Goal: Find contact information: Find contact information

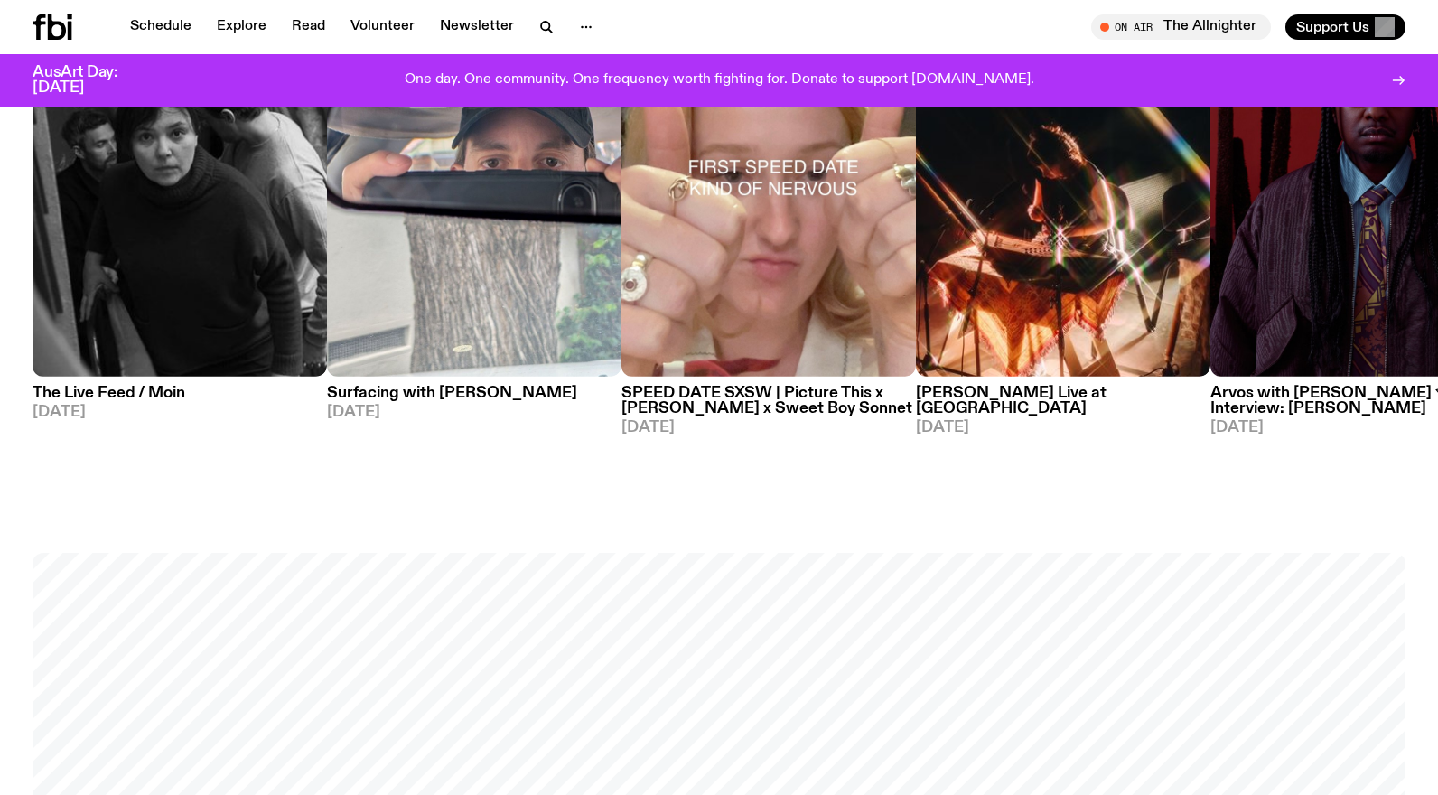
scroll to position [1082, 0]
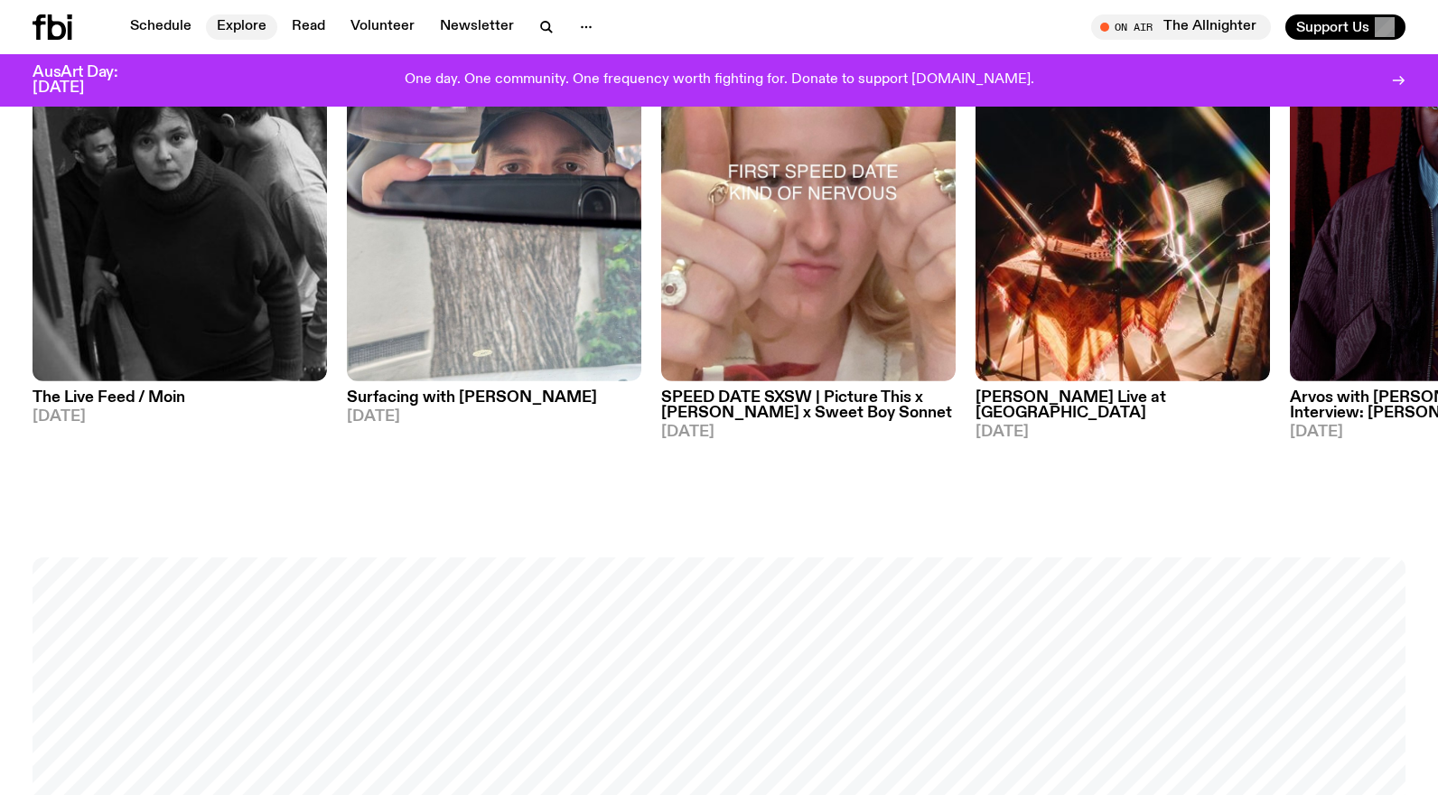
click at [243, 23] on link "Explore" at bounding box center [241, 26] width 71 height 25
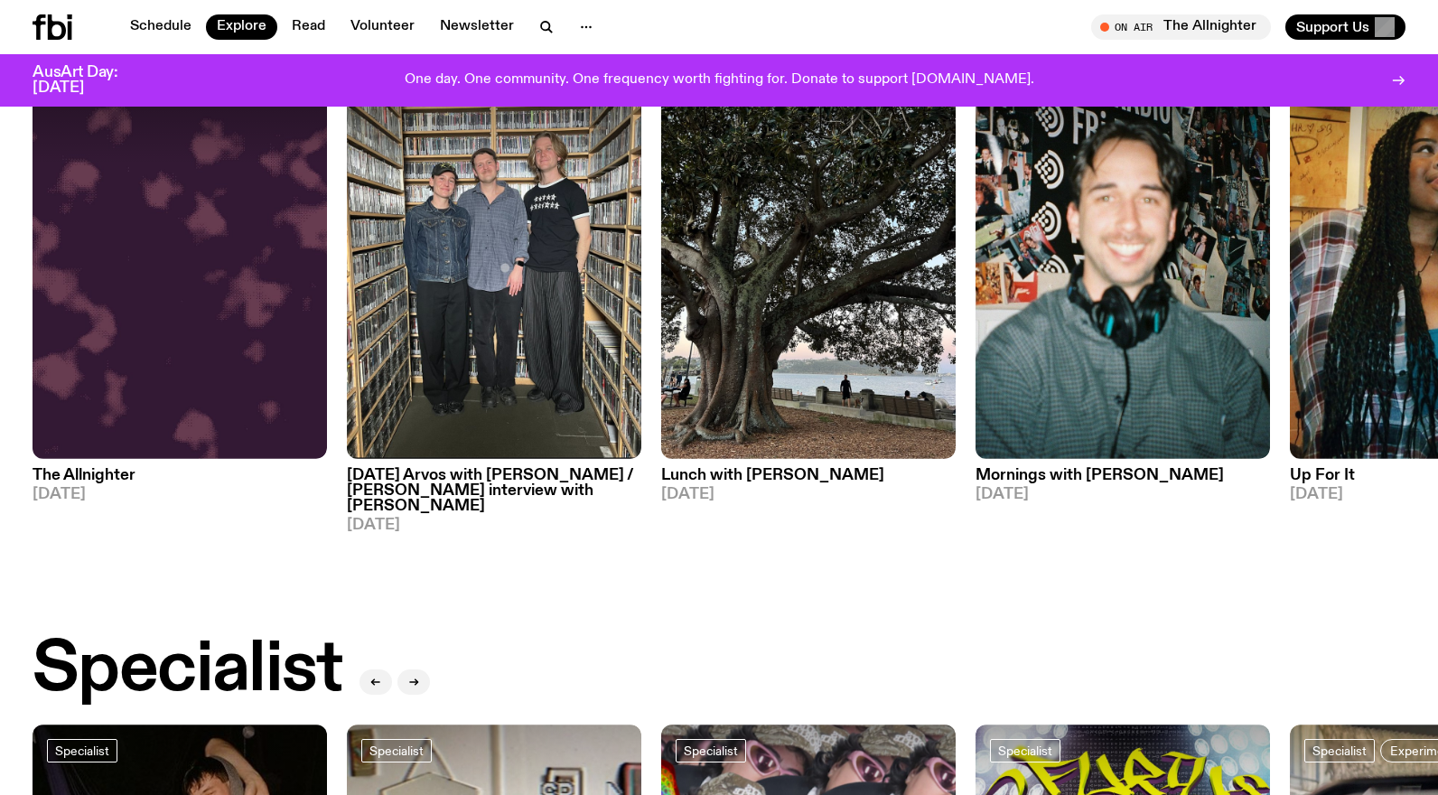
scroll to position [825, 0]
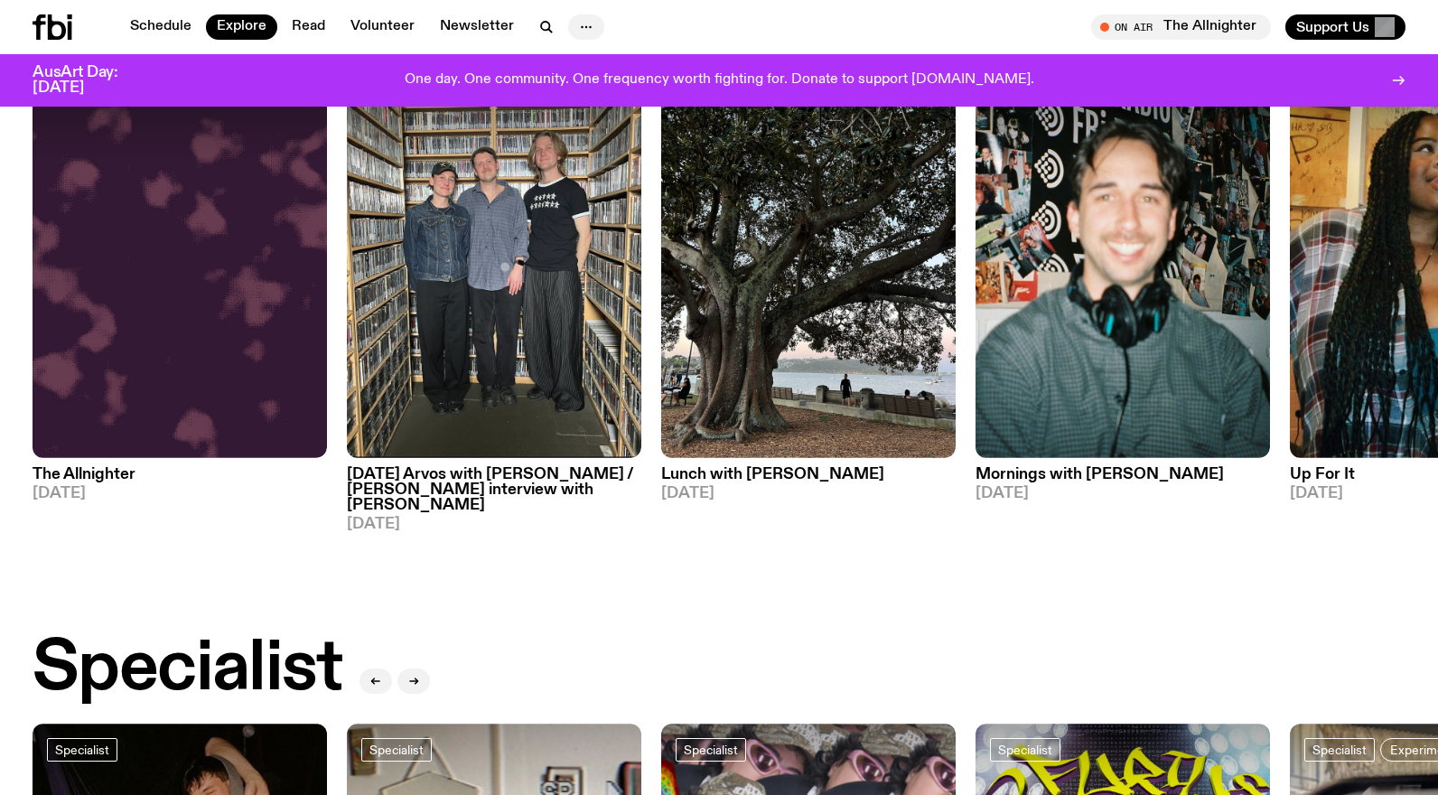
click at [584, 28] on icon "button" at bounding box center [586, 27] width 22 height 22
click at [589, 96] on link "Contact" at bounding box center [586, 95] width 90 height 25
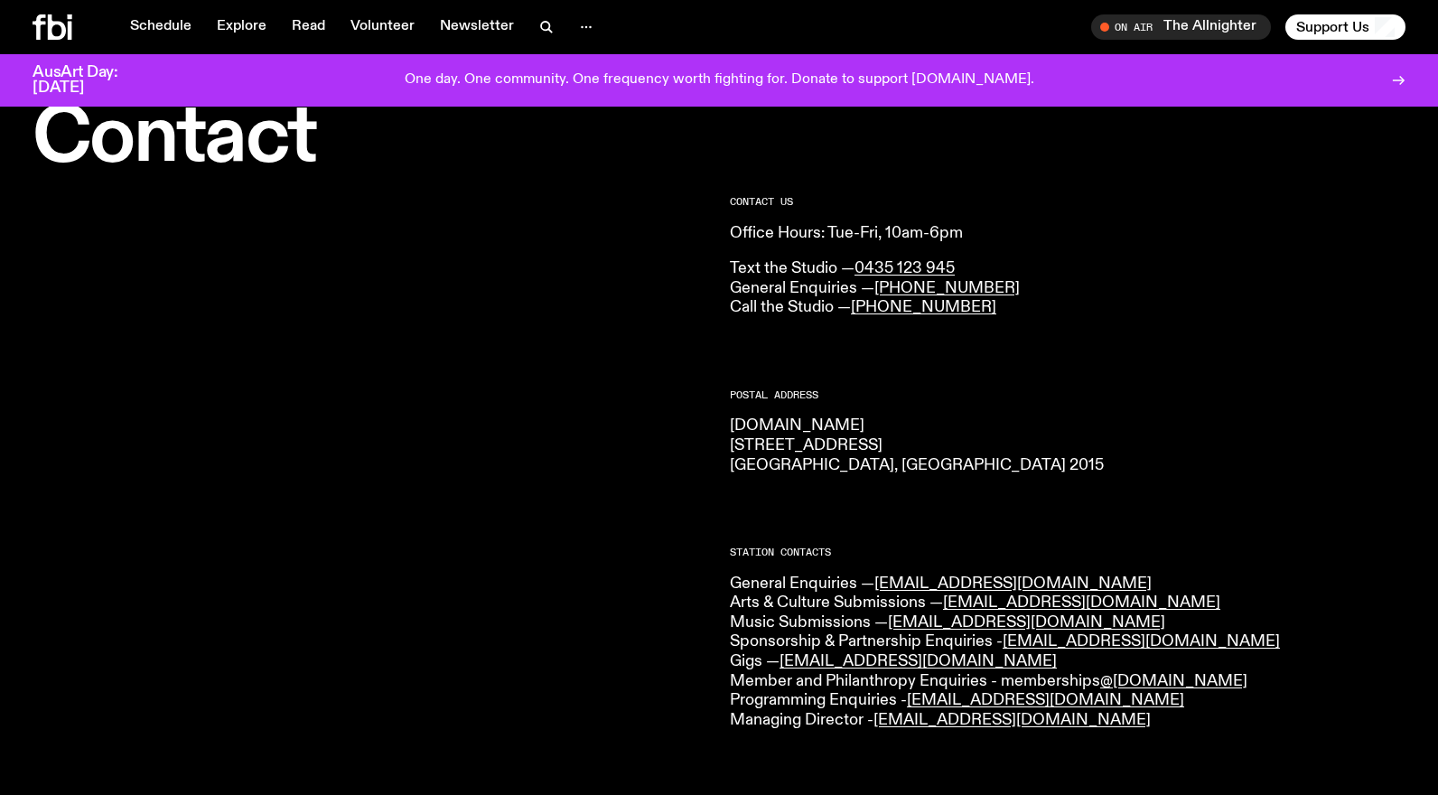
scroll to position [58, 0]
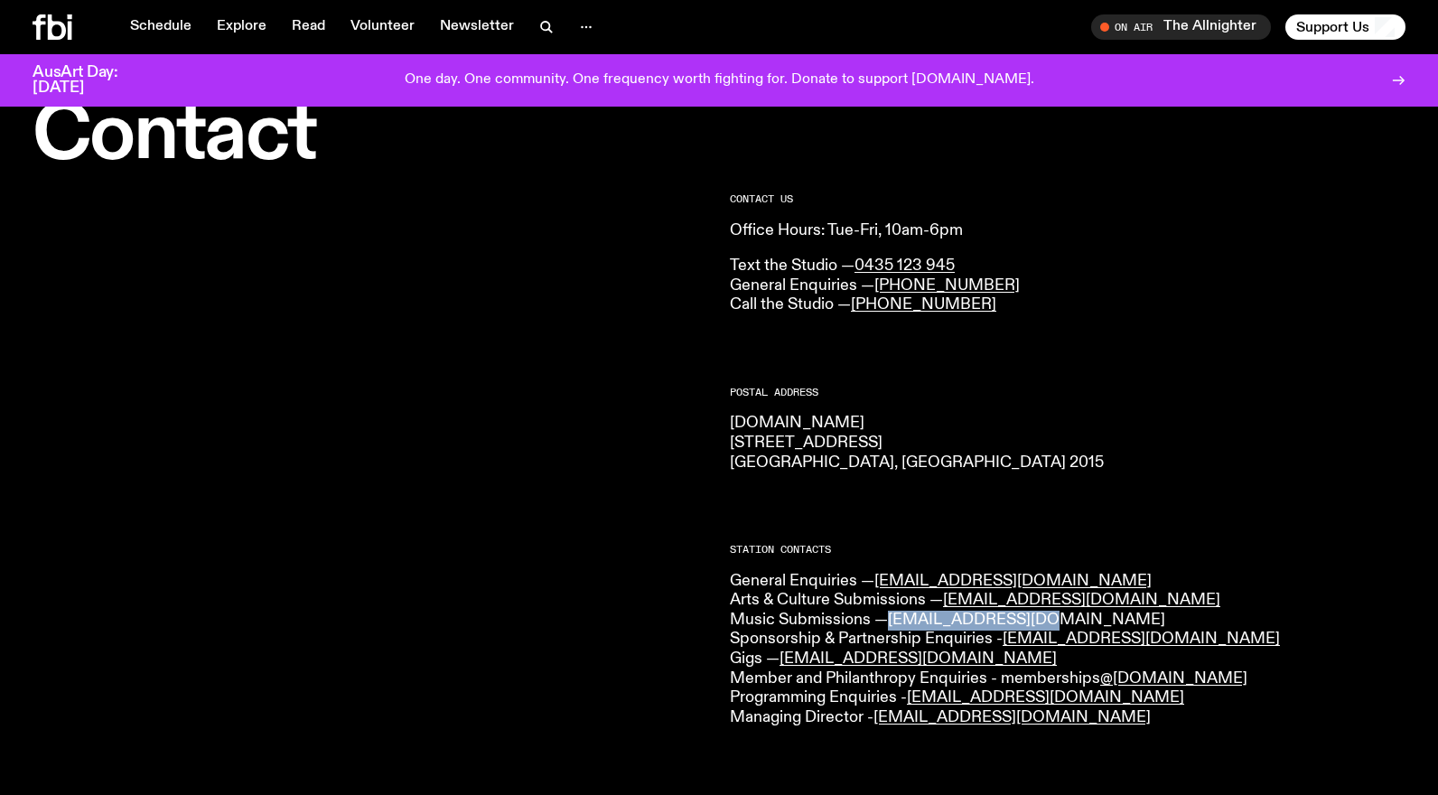
drag, startPoint x: 1042, startPoint y: 623, endPoint x: 894, endPoint y: 621, distance: 148.1
click at [894, 621] on p "General Enquiries — [EMAIL_ADDRESS][DOMAIN_NAME] Arts & Culture Submissions — […" at bounding box center [1067, 650] width 675 height 156
copy link "[EMAIL_ADDRESS][DOMAIN_NAME]"
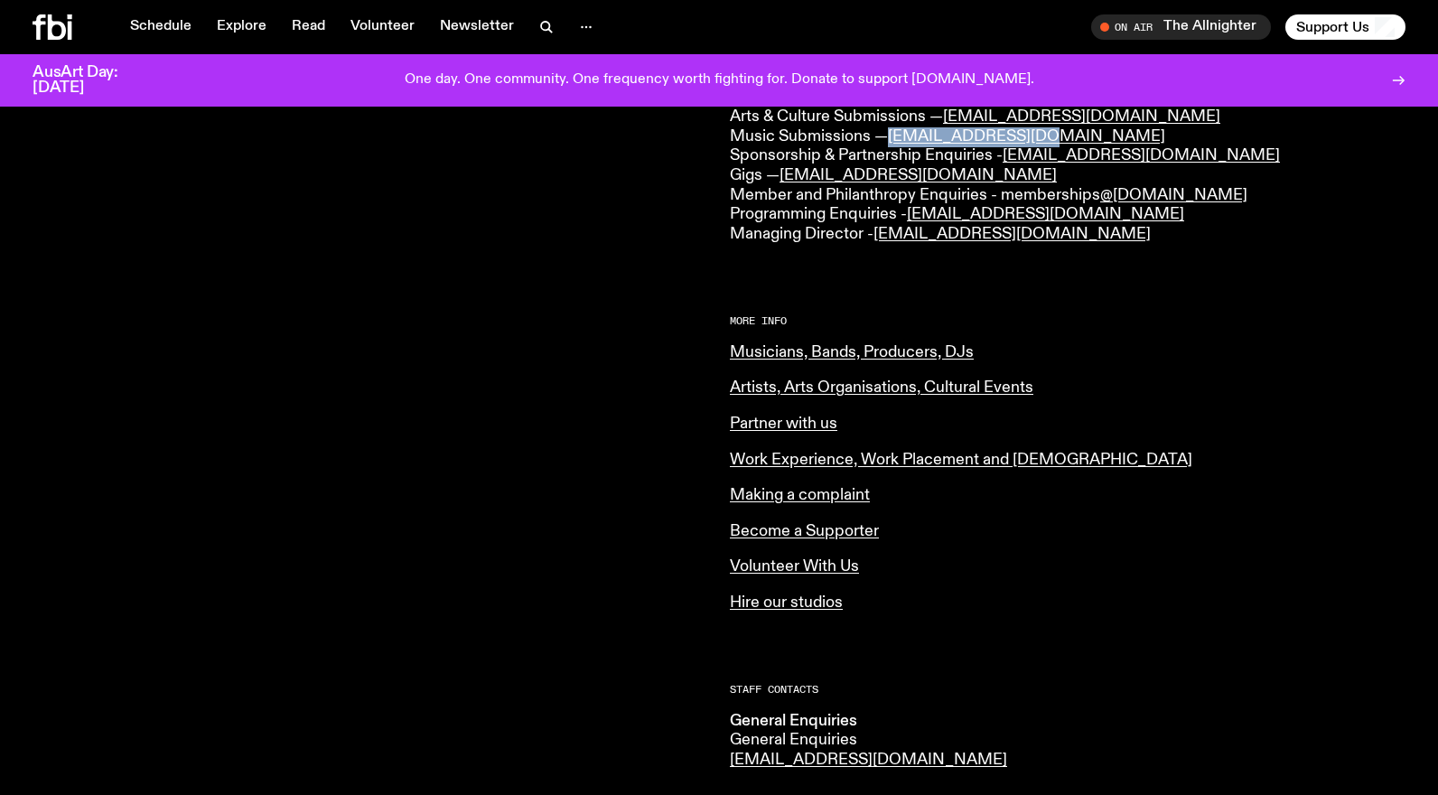
scroll to position [549, 0]
